Goal: Task Accomplishment & Management: Manage account settings

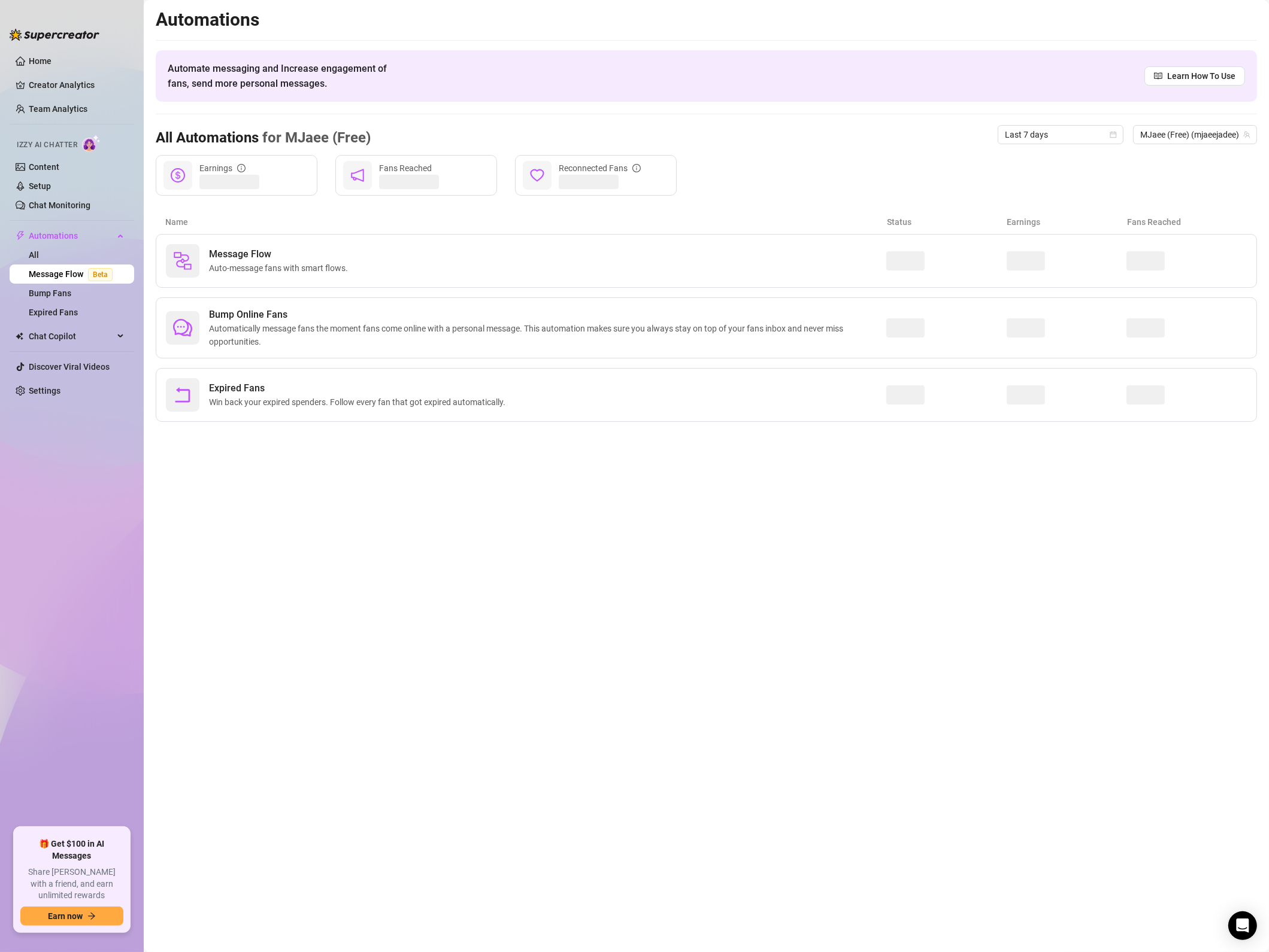
click at [335, 262] on span "Auto-message fans with smart flows." at bounding box center [280, 269] width 144 height 13
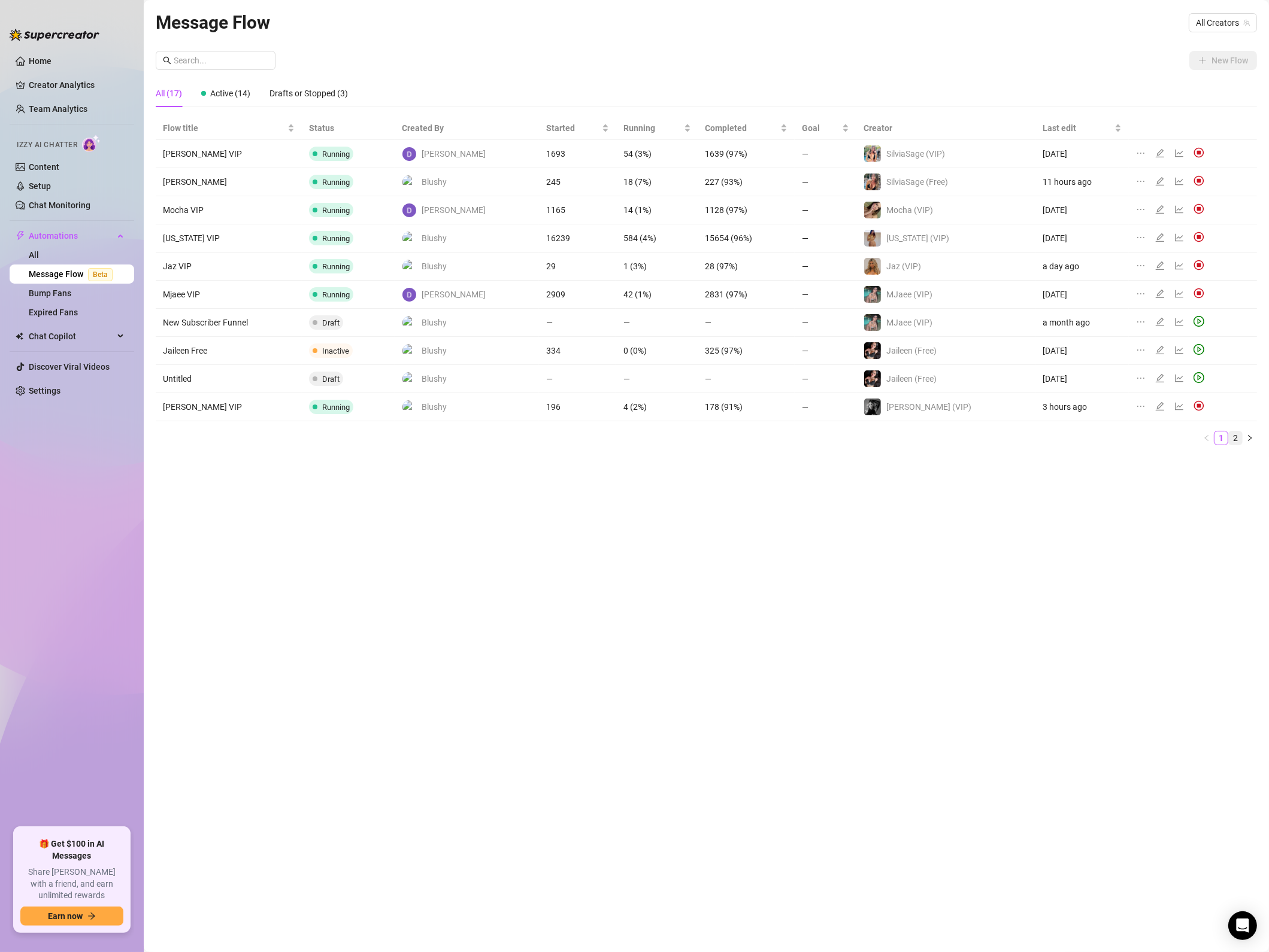
click at [1232, 438] on link "2" at bounding box center [1235, 438] width 13 height 13
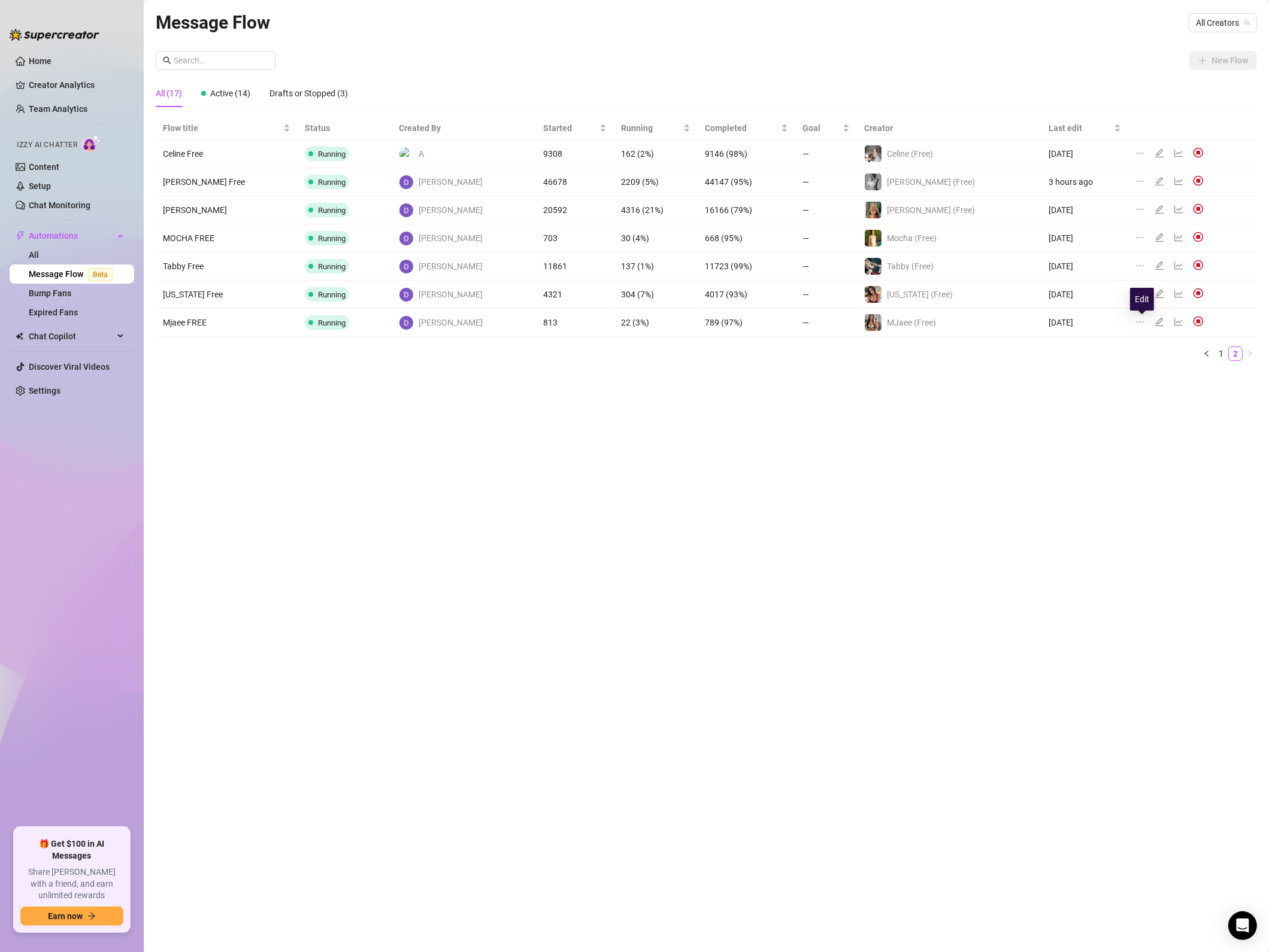
click at [1154, 327] on icon "edit" at bounding box center [1159, 322] width 9 height 9
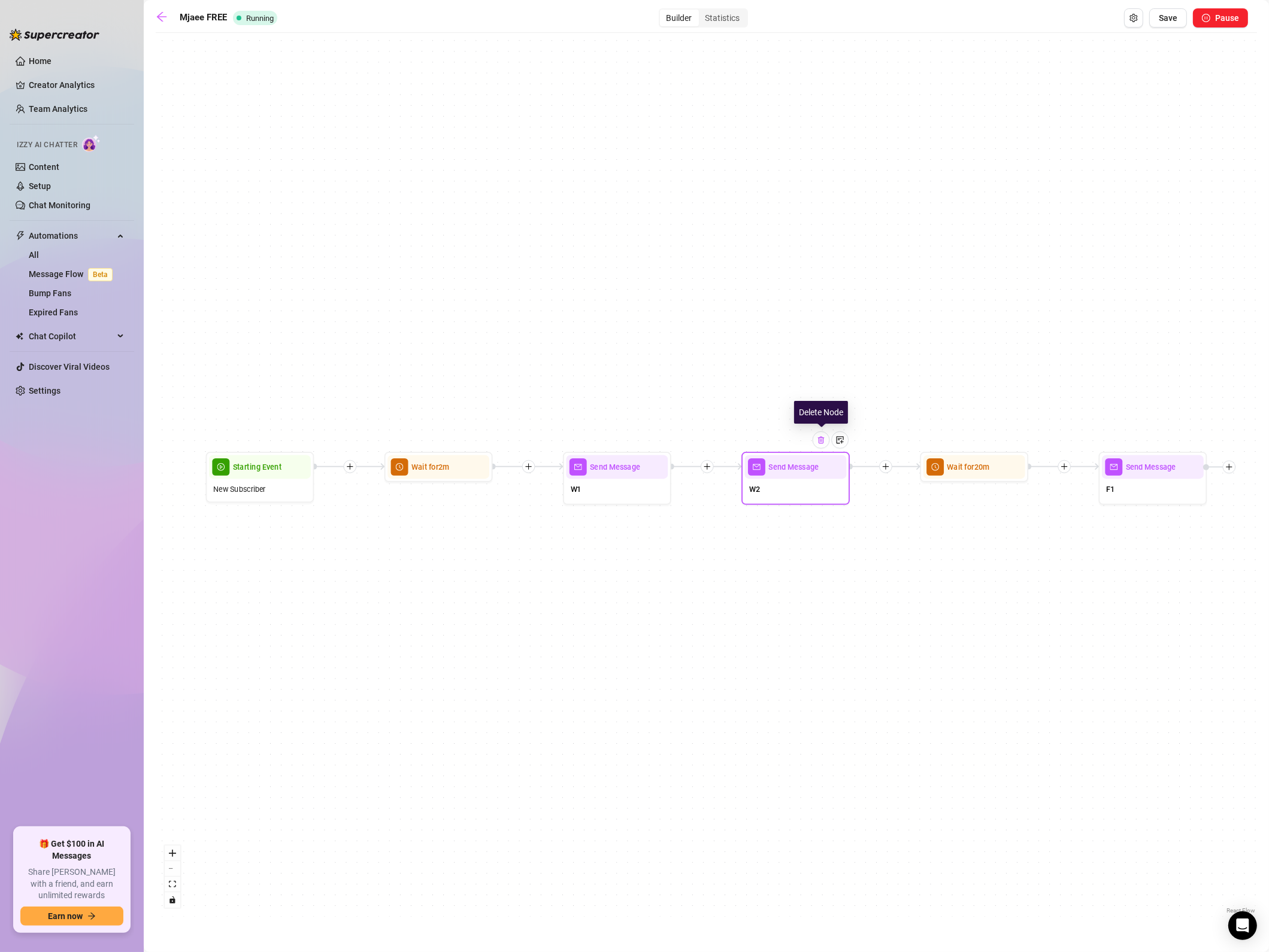
click at [821, 444] on div at bounding box center [821, 440] width 17 height 17
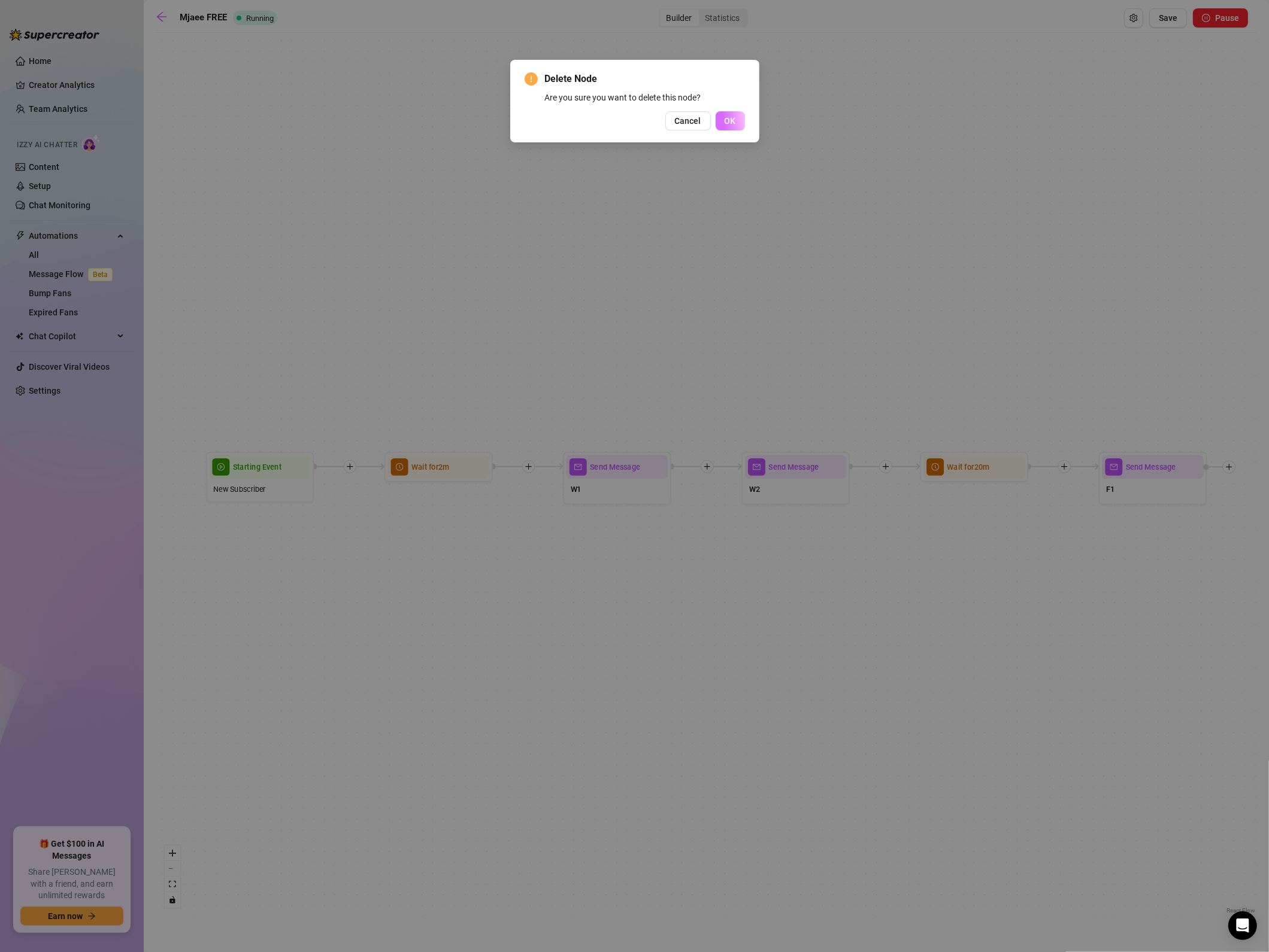
click at [736, 125] on button "OK" at bounding box center [730, 121] width 29 height 19
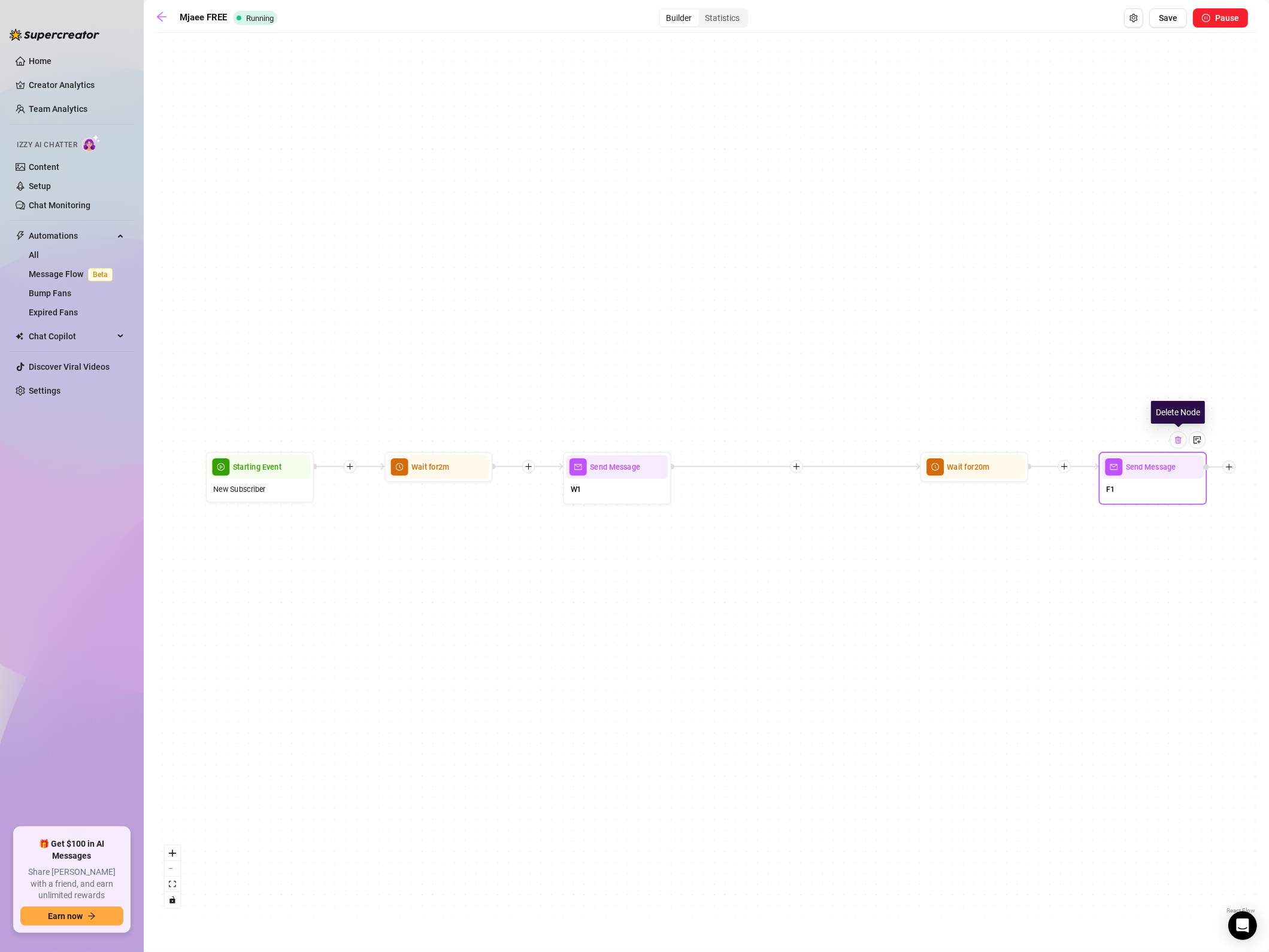
click at [1179, 439] on img at bounding box center [1177, 439] width 8 height 8
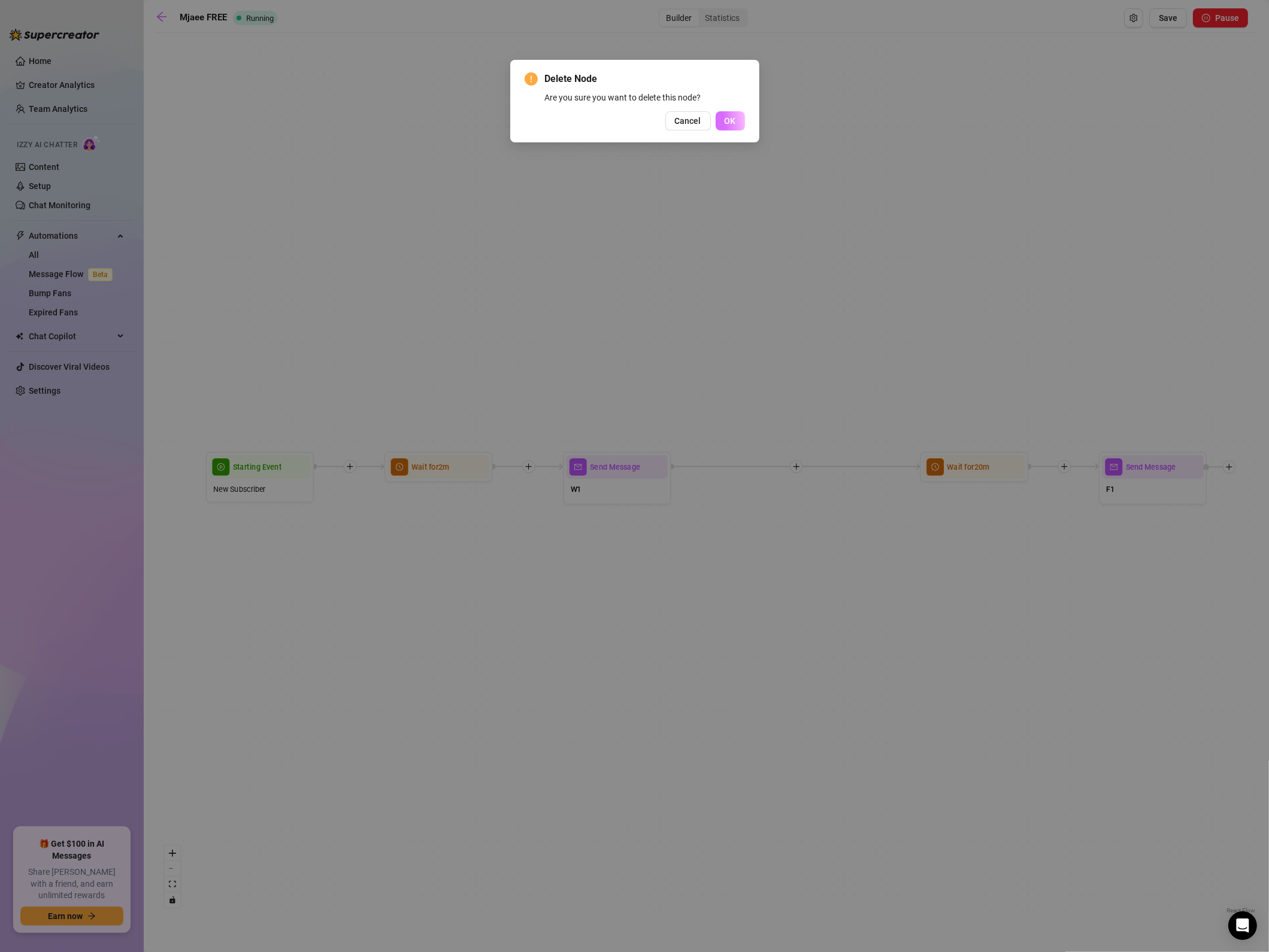
click at [735, 119] on span "OK" at bounding box center [730, 121] width 11 height 9
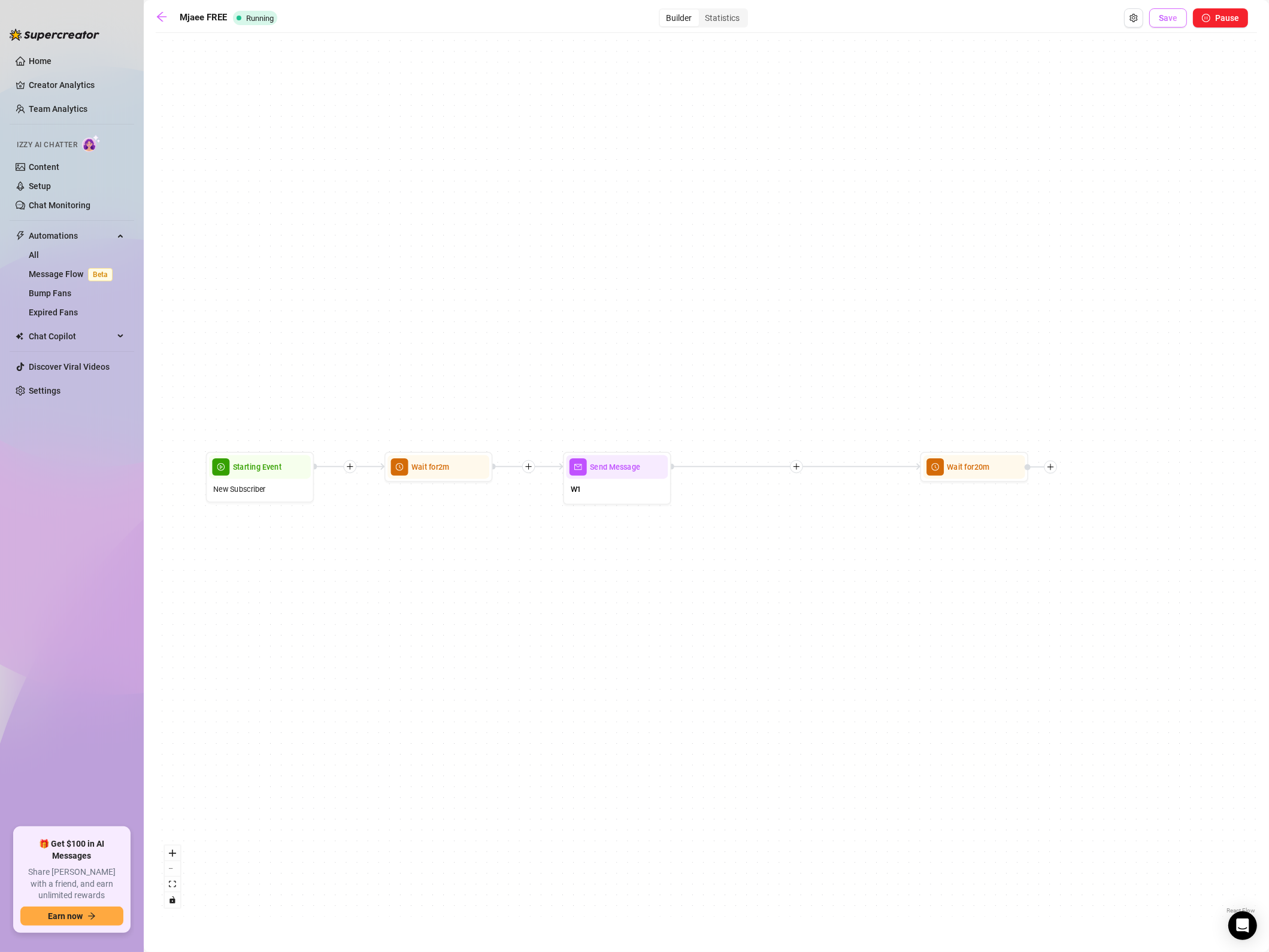
click at [1166, 16] on span "Save" at bounding box center [1168, 18] width 19 height 9
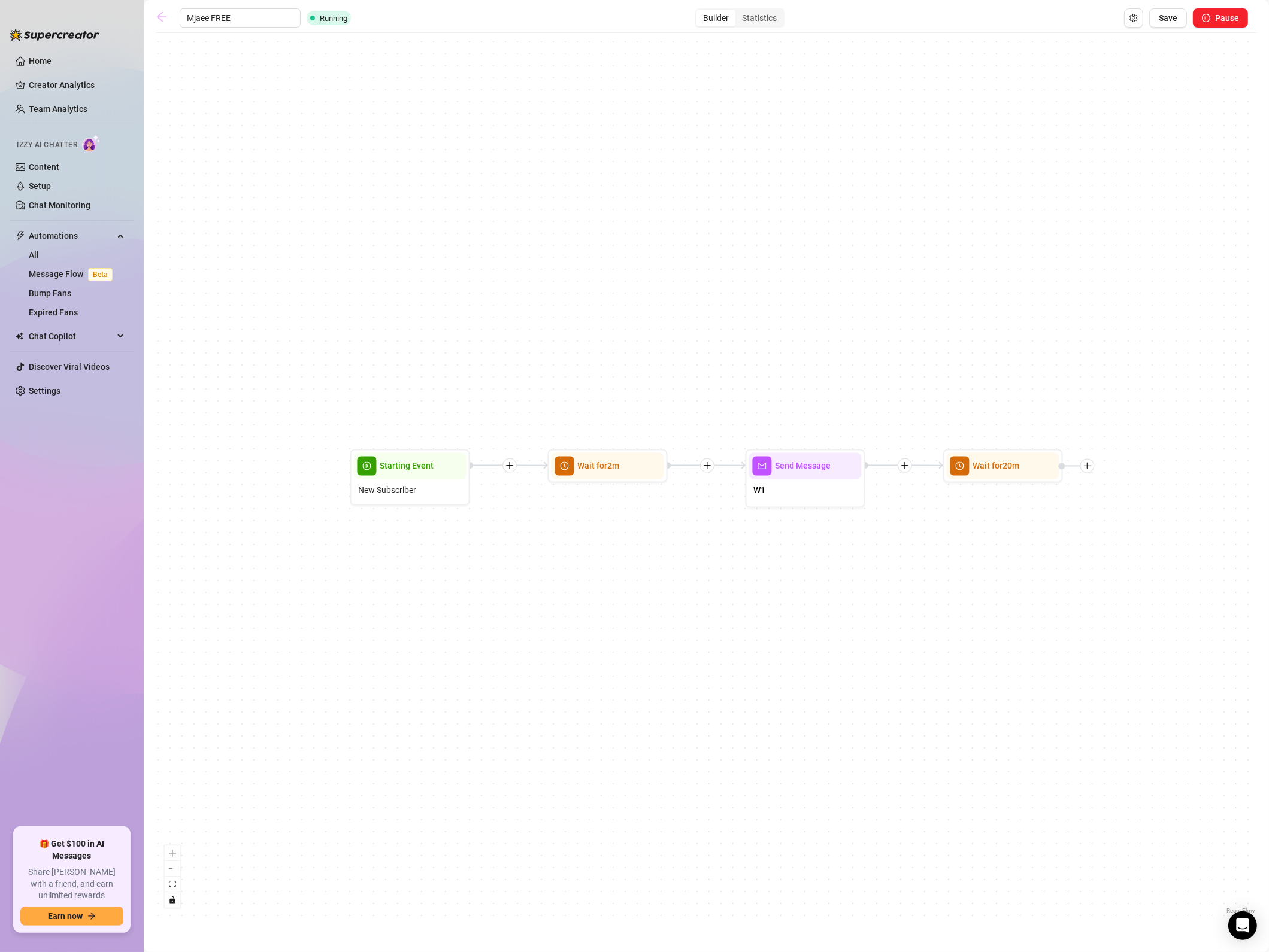
click at [157, 14] on icon "arrow-left" at bounding box center [162, 16] width 12 height 12
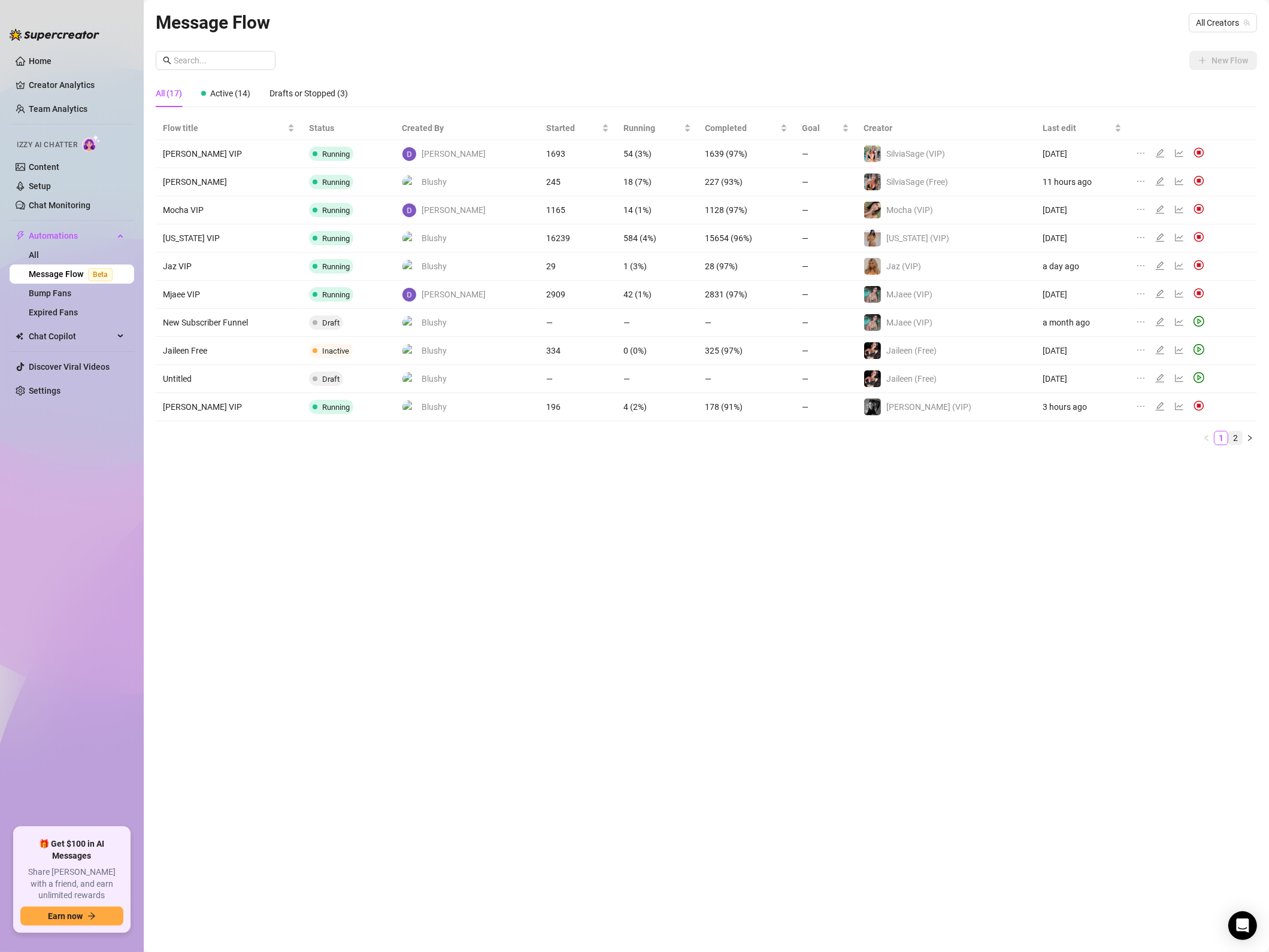
click at [1234, 439] on link "2" at bounding box center [1235, 438] width 13 height 13
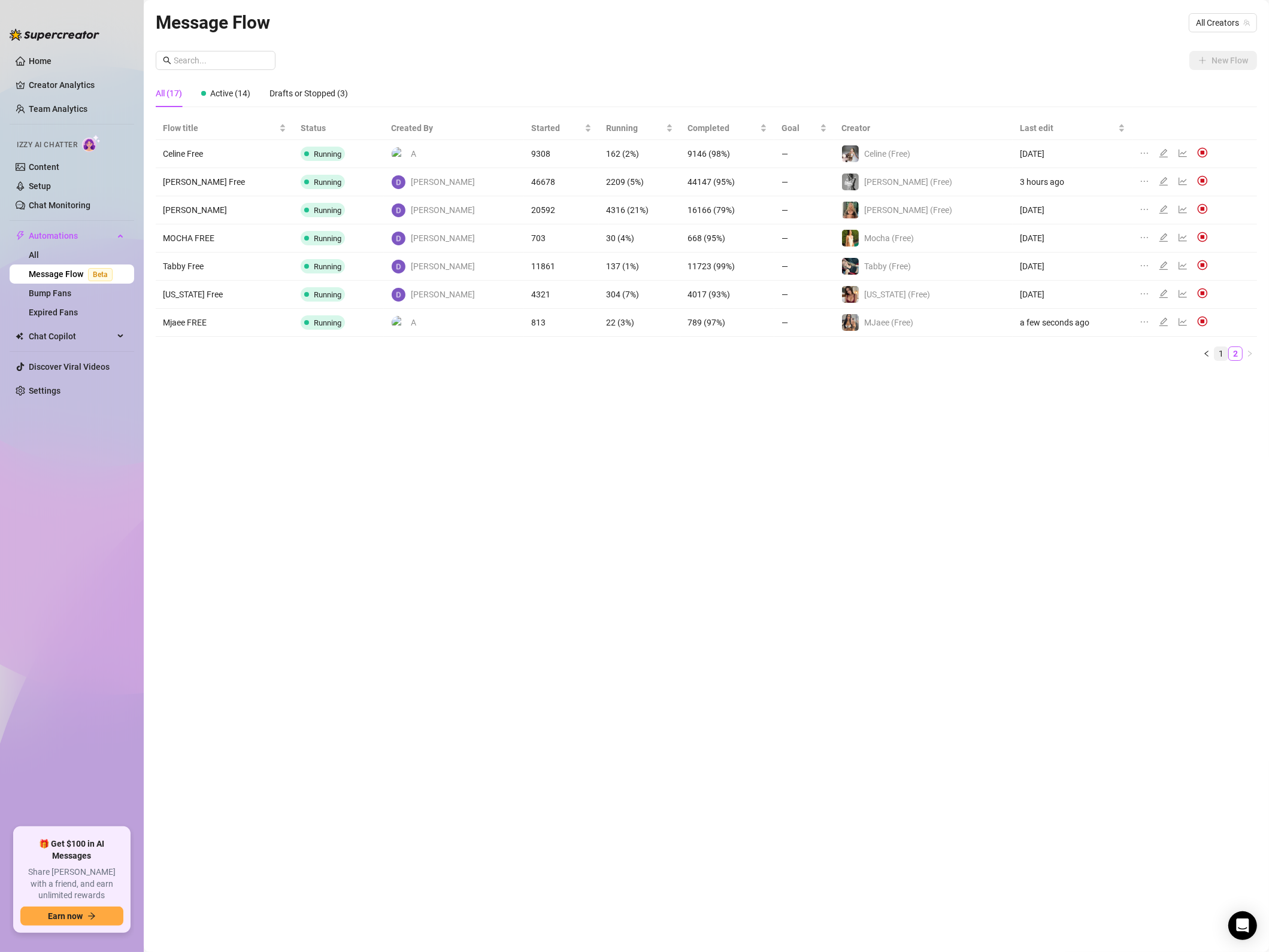
click at [1225, 352] on link "1" at bounding box center [1221, 354] width 13 height 13
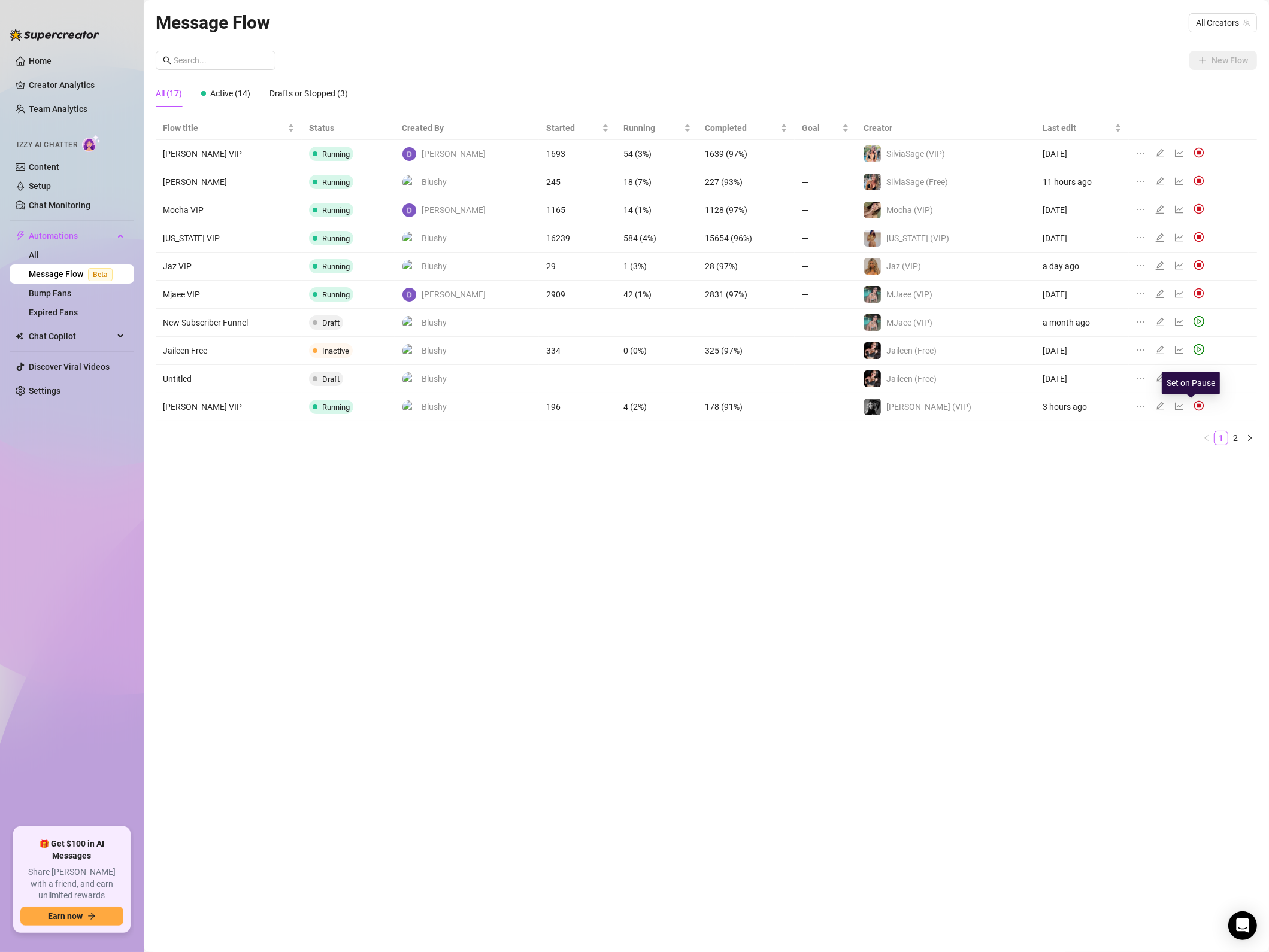
click at [1193, 407] on img at bounding box center [1198, 405] width 10 height 10
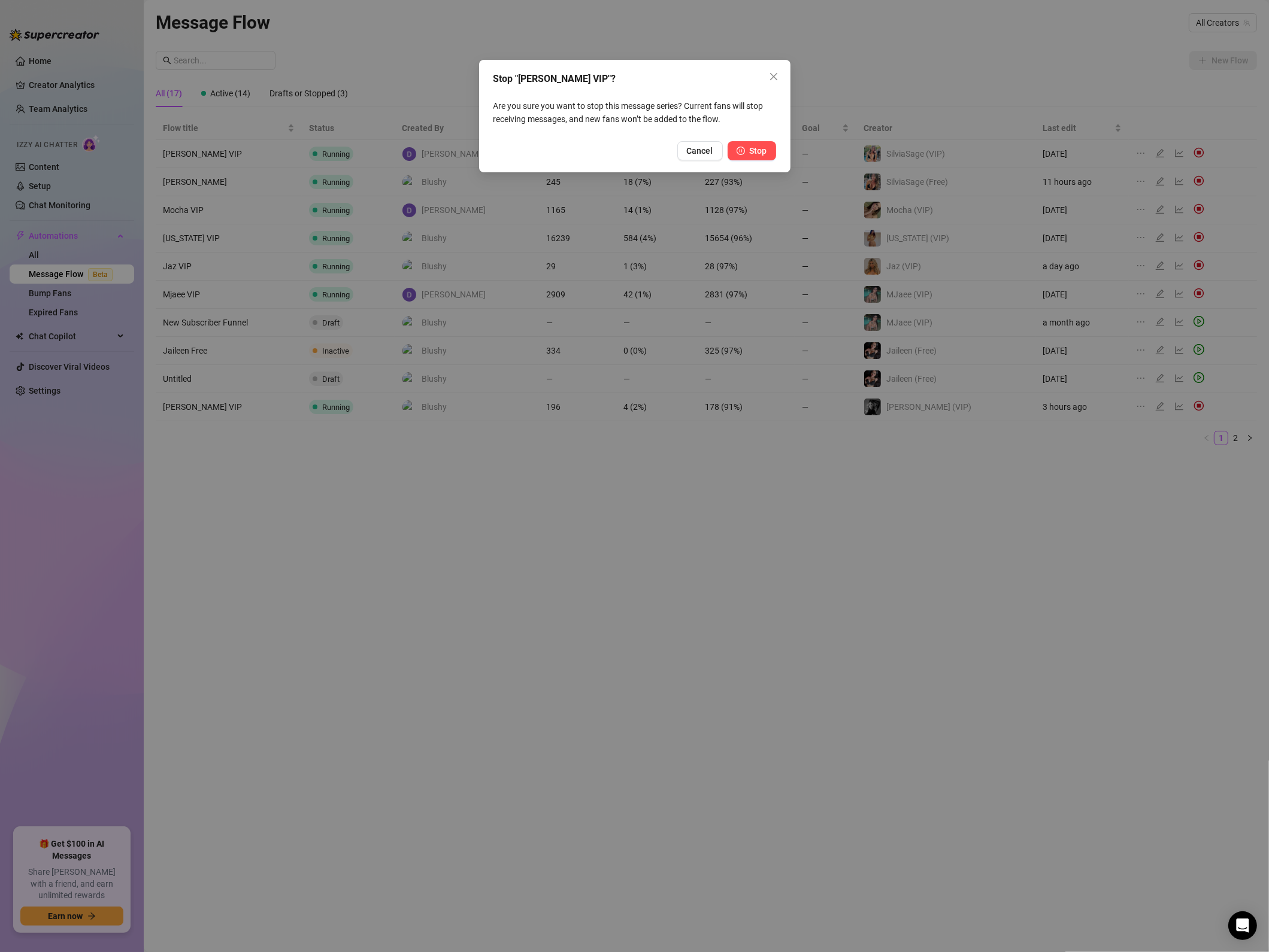
click at [771, 146] on button "Stop" at bounding box center [751, 150] width 49 height 19
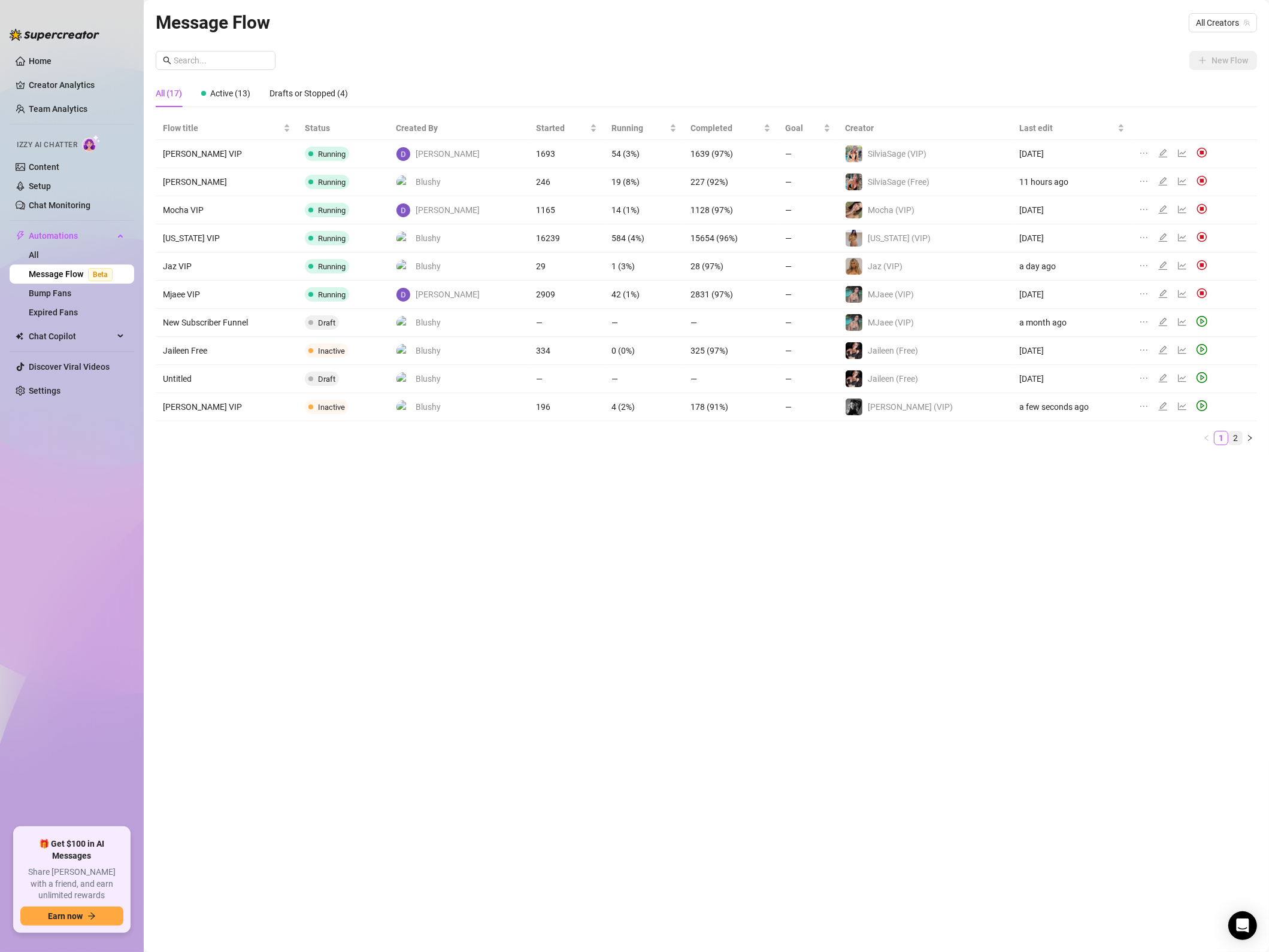
click at [1234, 435] on link "2" at bounding box center [1235, 438] width 13 height 13
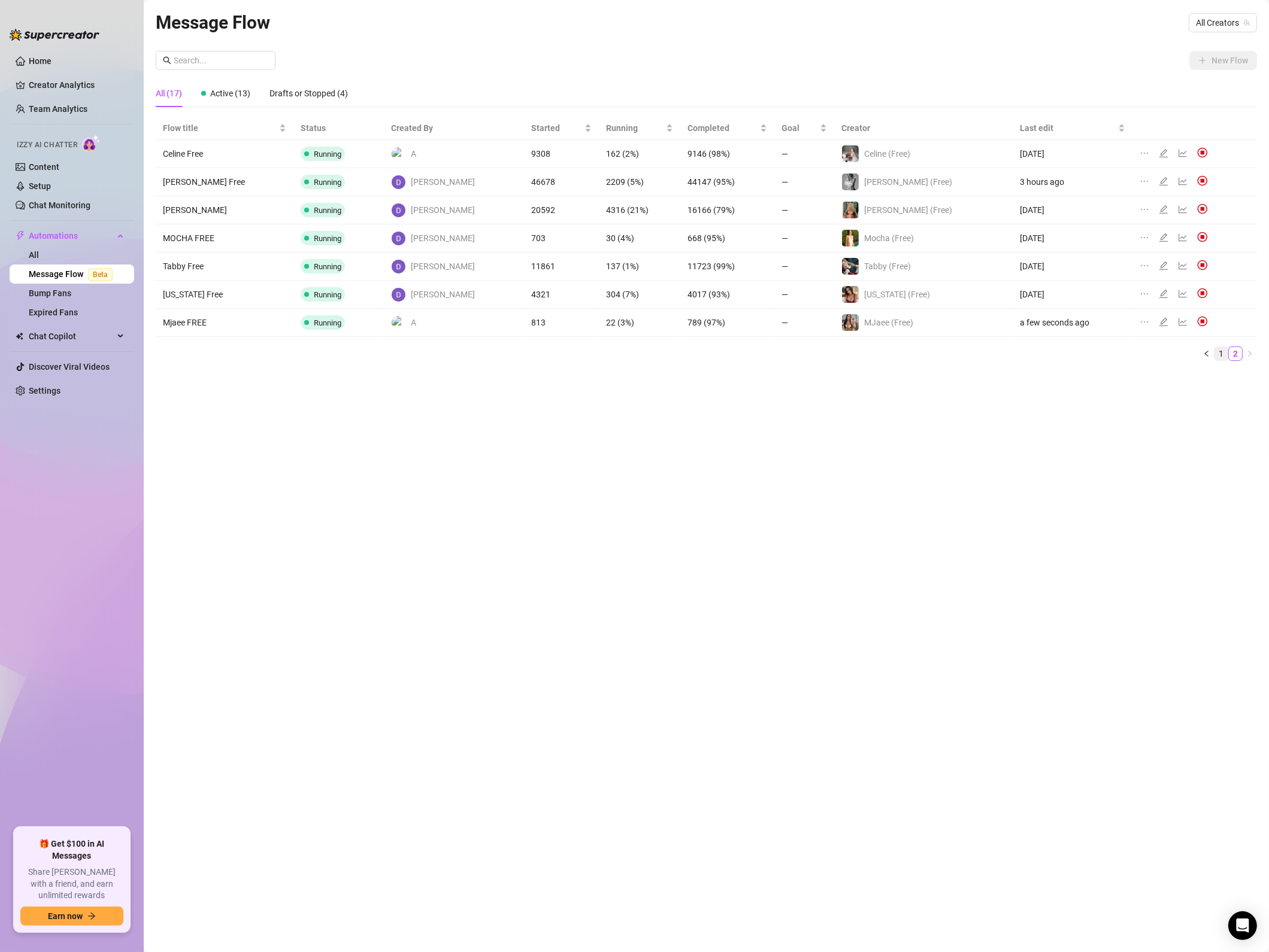
click at [1215, 356] on link "1" at bounding box center [1221, 354] width 13 height 13
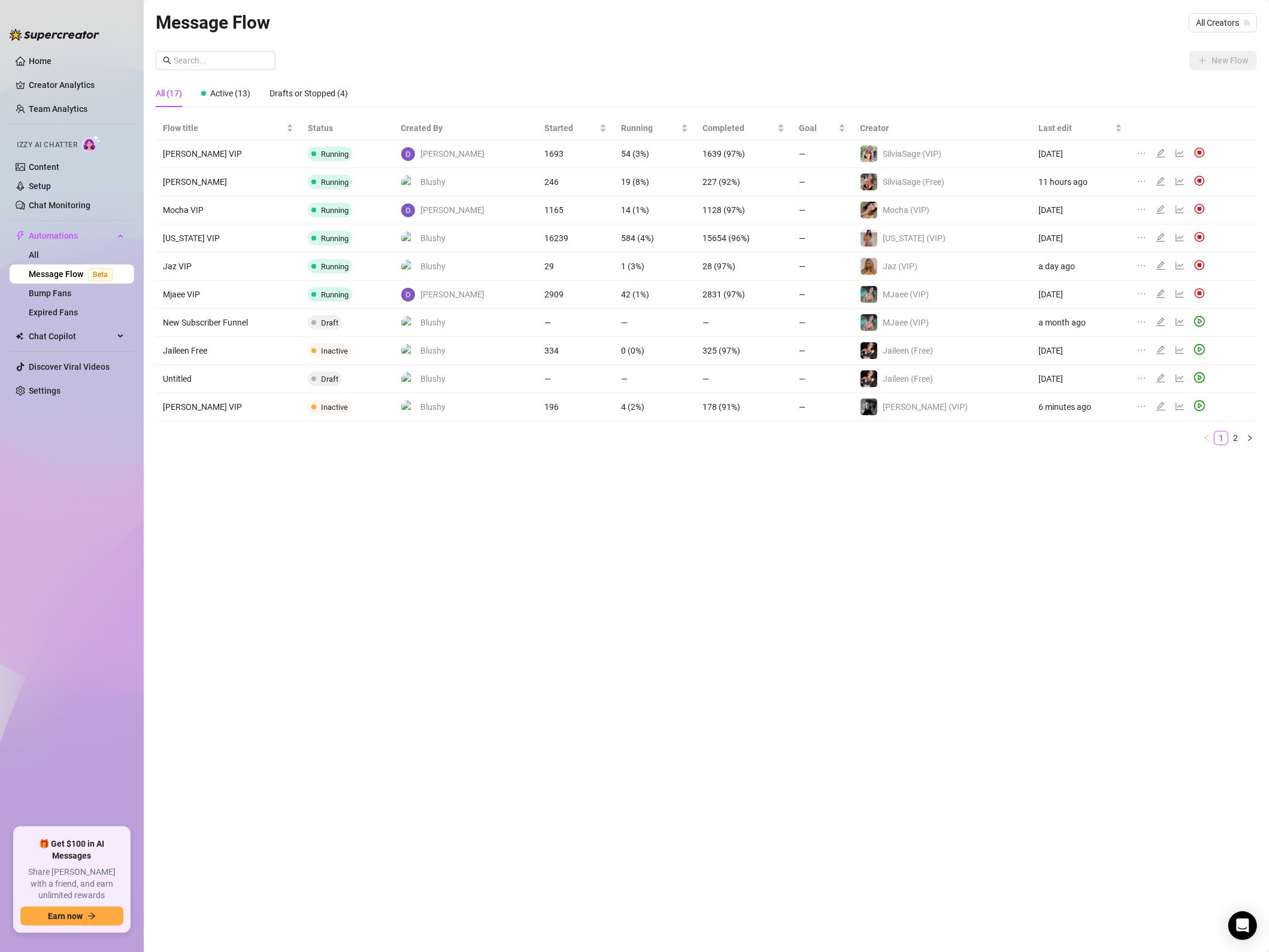
click at [1024, 688] on div "Message Flow All Creators New Flow All (17) Active (13) Drafts or Stopped (4) F…" at bounding box center [706, 462] width 1101 height 908
click at [1041, 503] on div "Message Flow All Creators New Flow All (17) Active (13) Drafts or Stopped (4) F…" at bounding box center [706, 462] width 1101 height 908
